Goal: Information Seeking & Learning: Learn about a topic

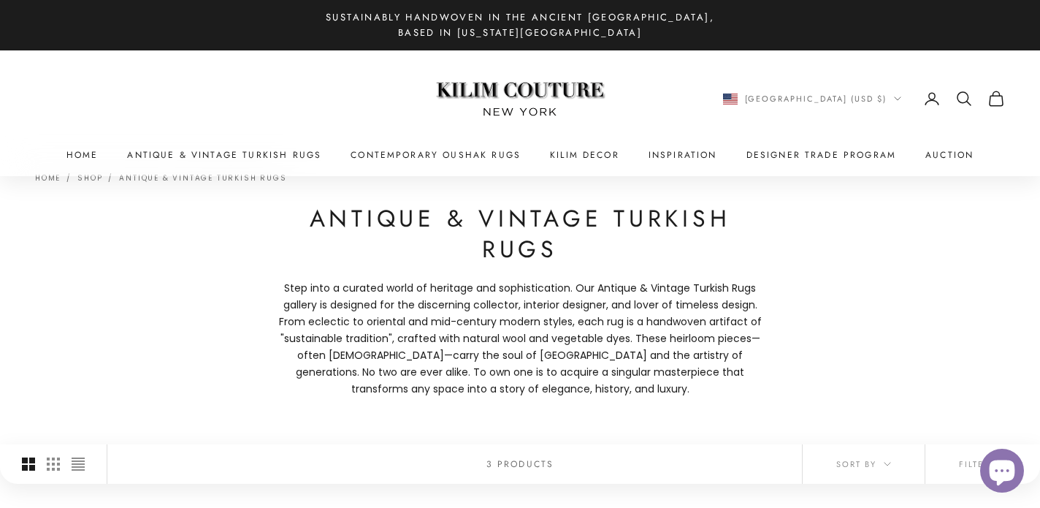
click at [965, 96] on icon "Secondary navigation" at bounding box center [964, 99] width 18 height 18
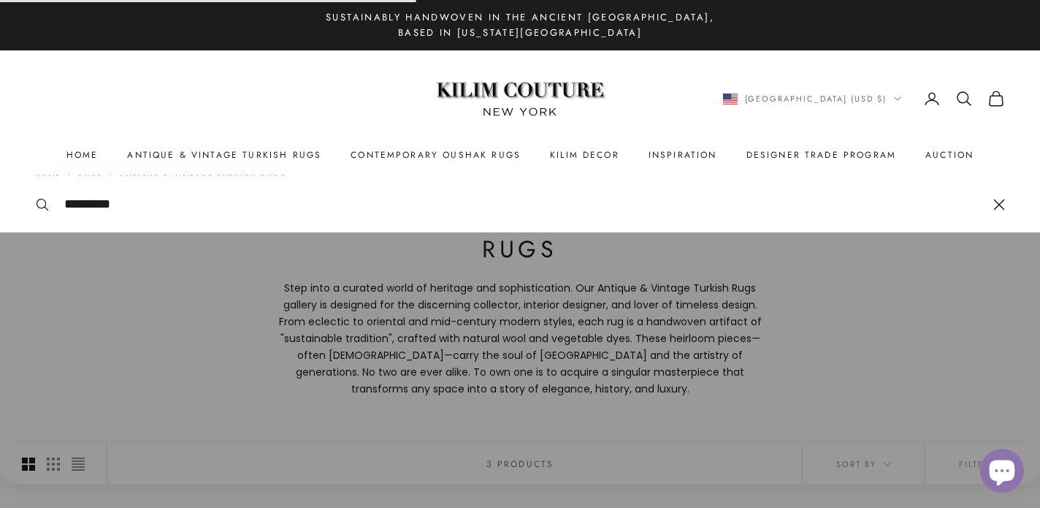
type input "*********"
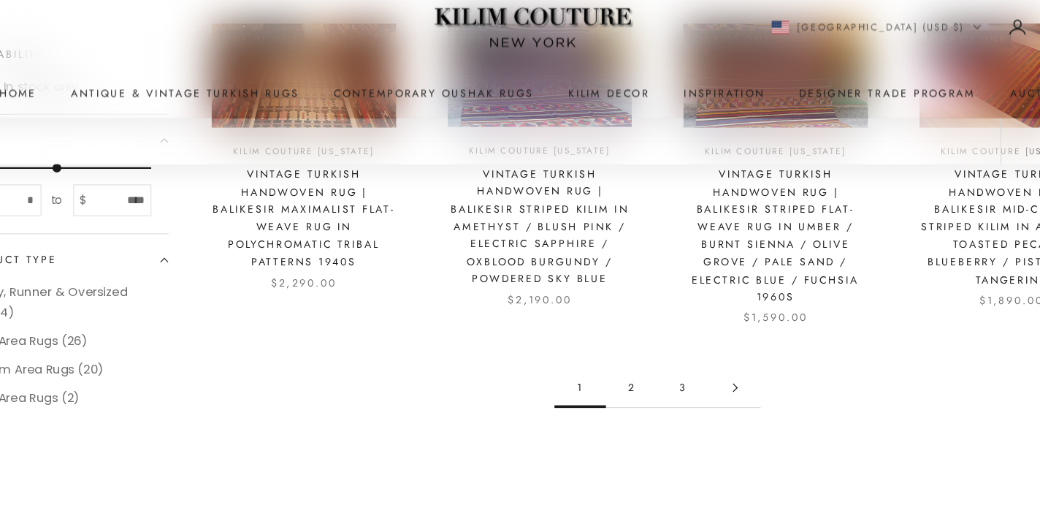
scroll to position [1748, 0]
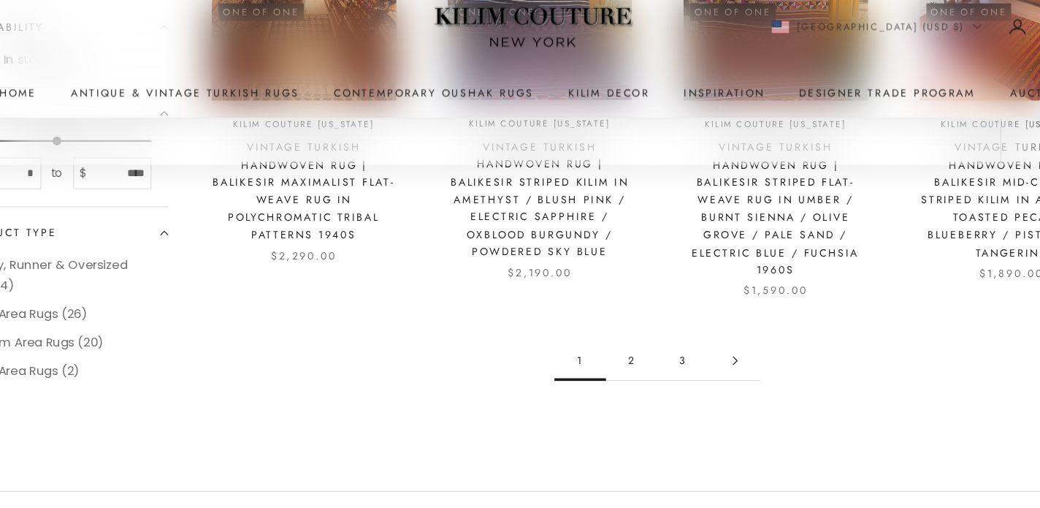
click at [597, 366] on link "2" at bounding box center [604, 382] width 44 height 33
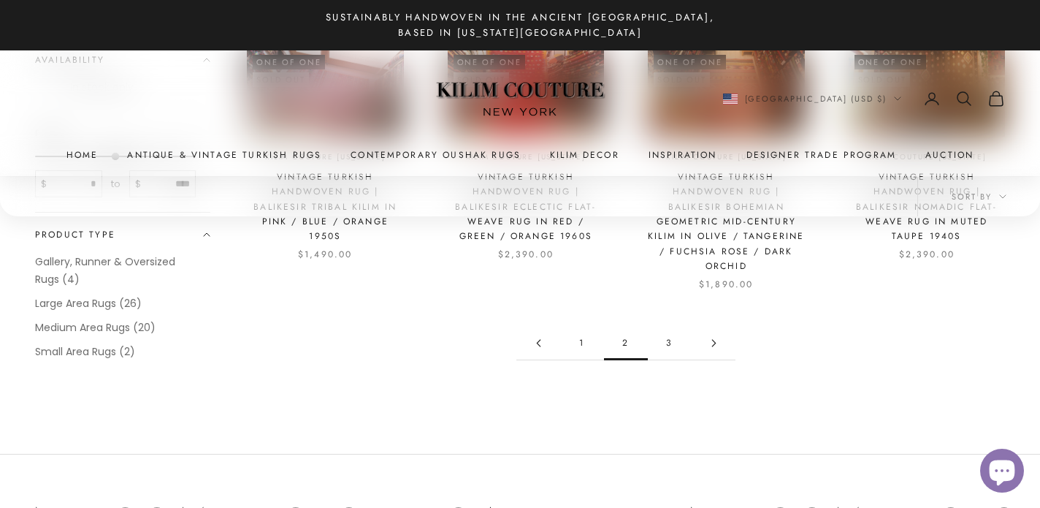
scroll to position [1687, 0]
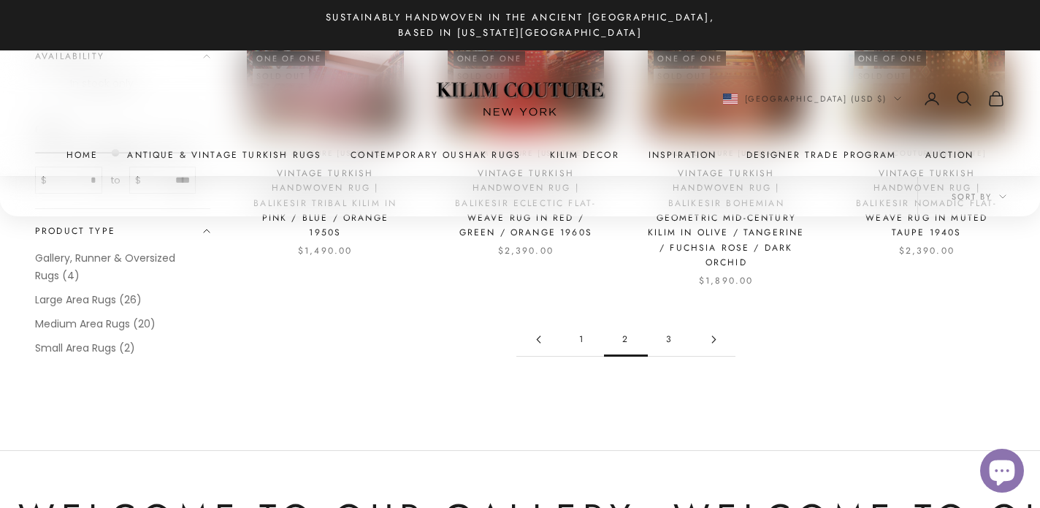
click at [674, 343] on link "3" at bounding box center [670, 339] width 44 height 33
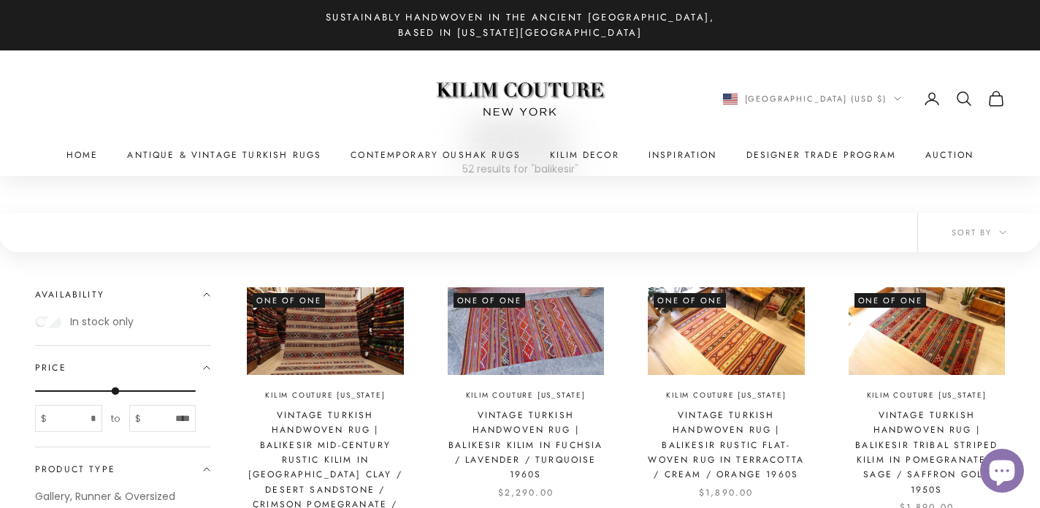
scroll to position [87, 0]
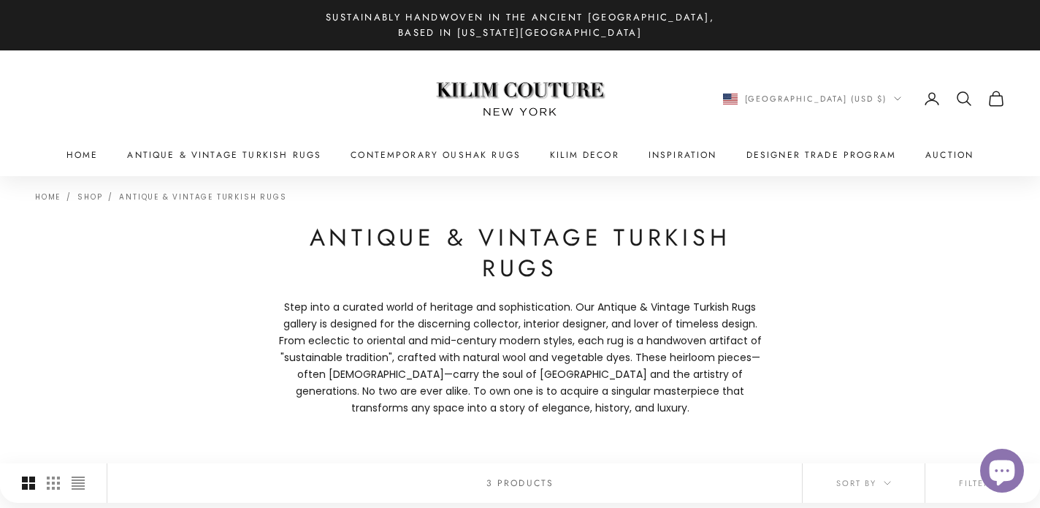
click at [965, 101] on icon "Secondary navigation" at bounding box center [964, 99] width 18 height 18
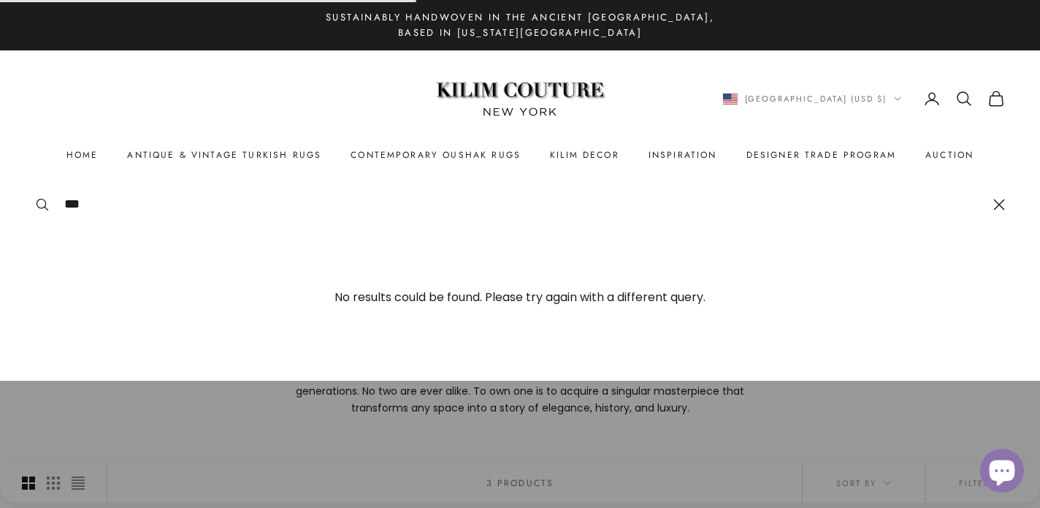
type input "***"
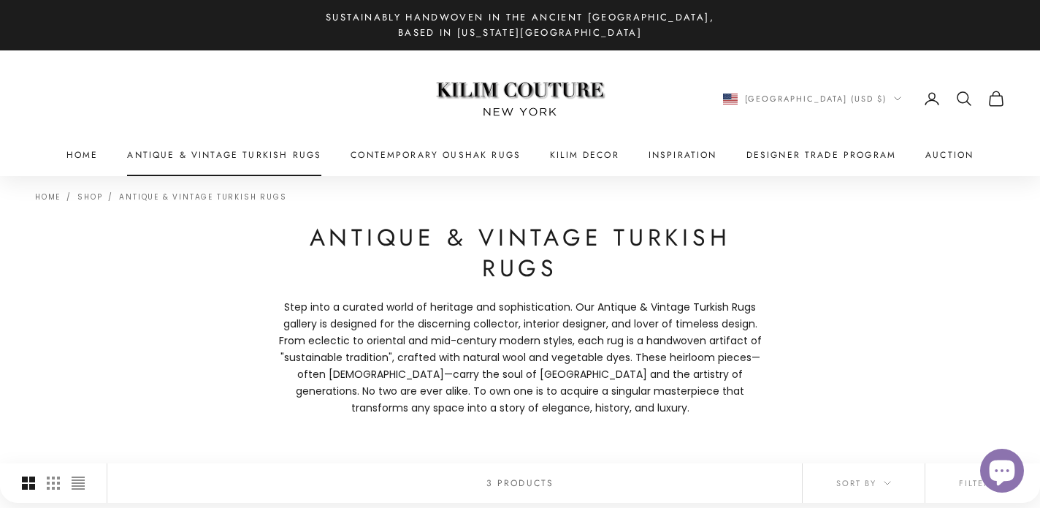
click at [303, 158] on link "Antique & Vintage Turkish Rugs" at bounding box center [224, 155] width 194 height 15
click at [745, 237] on h1 "Antique & Vintage Turkish Rugs" at bounding box center [520, 253] width 497 height 61
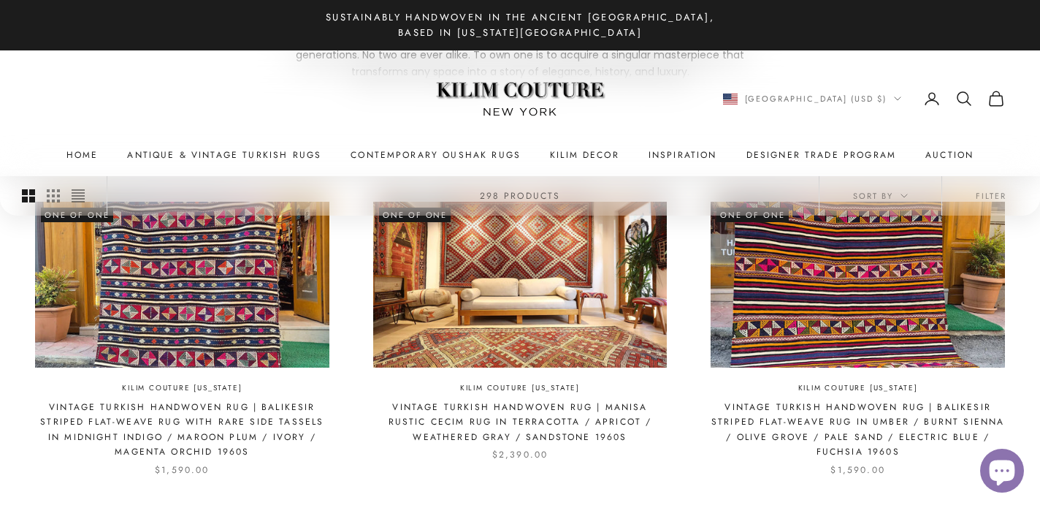
scroll to position [328, 0]
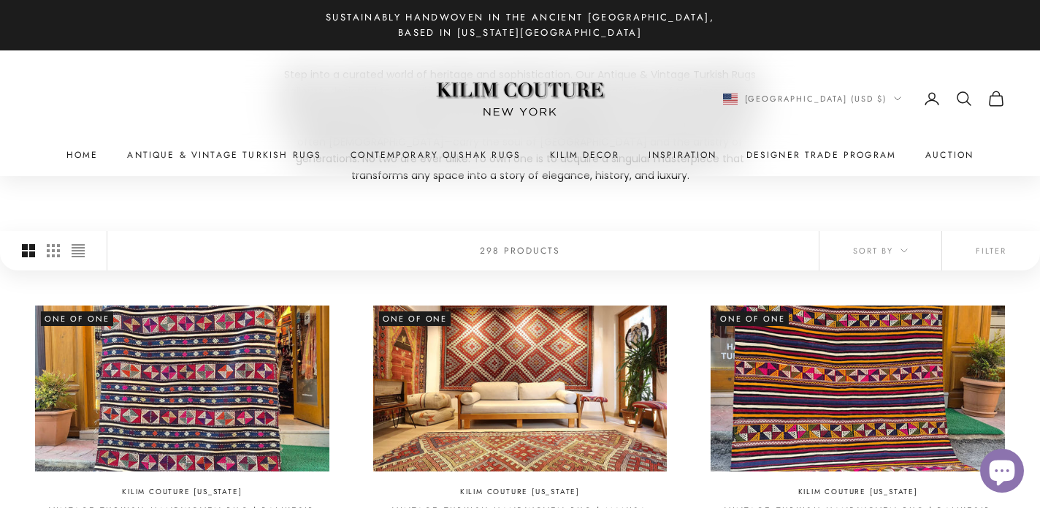
scroll to position [218, 0]
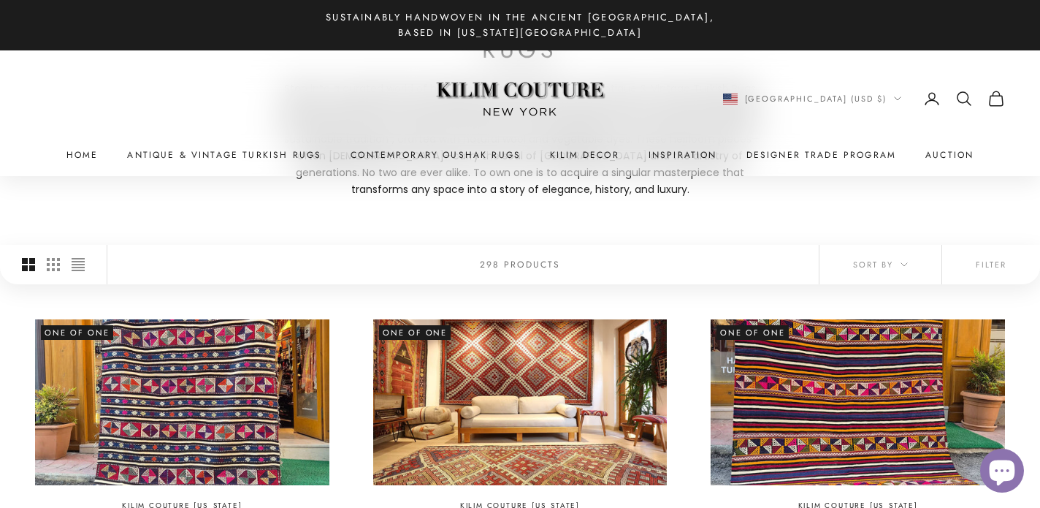
click at [261, 146] on x-header "Kilim Couture [US_STATE] Navigation menu Home Antique & Vintage Turkish Rugs Co…" at bounding box center [520, 113] width 1040 height 126
click at [272, 161] on link "Antique & Vintage Turkish Rugs" at bounding box center [224, 155] width 194 height 15
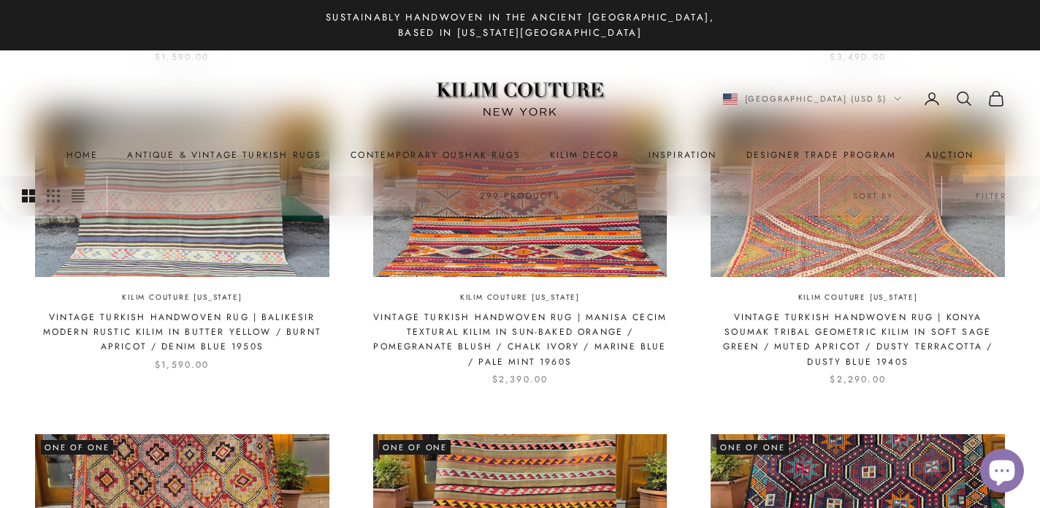
scroll to position [1166, 0]
